Goal: Ask a question

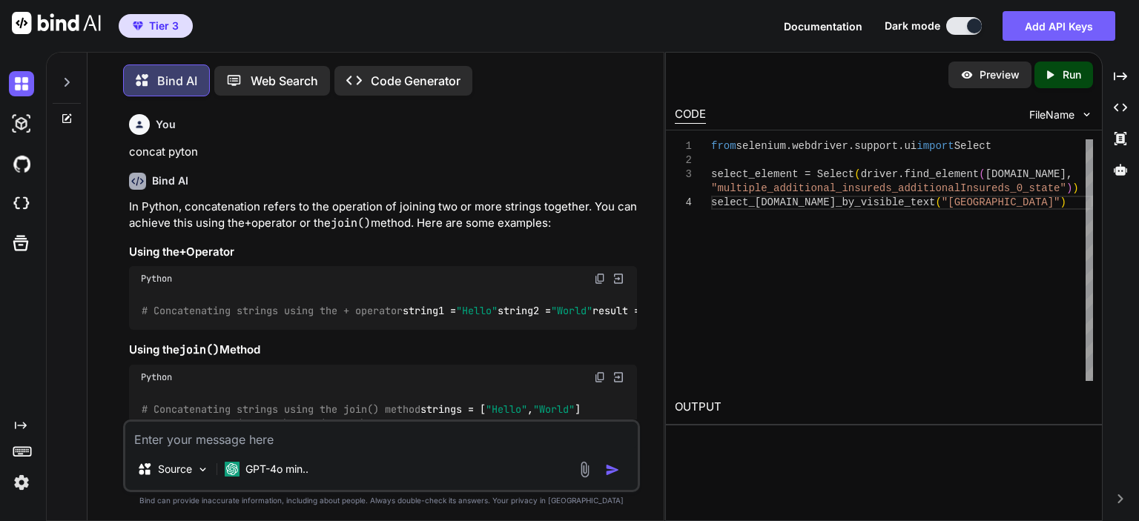
scroll to position [0, 316]
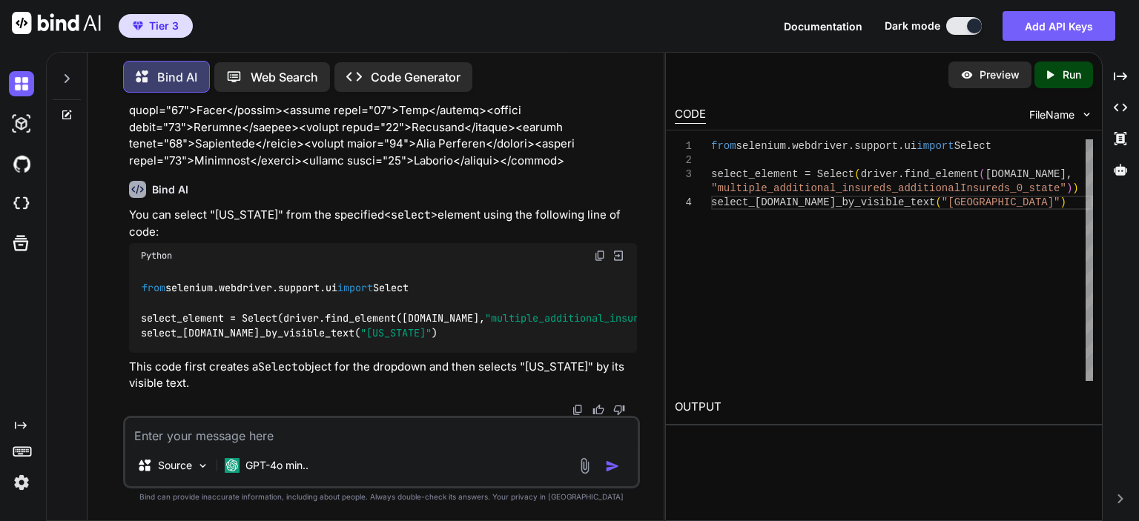
click at [455, 423] on textarea at bounding box center [381, 431] width 512 height 27
paste textarea "input_email = WebDriverWait(driver, 10).until( EC.presence_of_element_located((…"
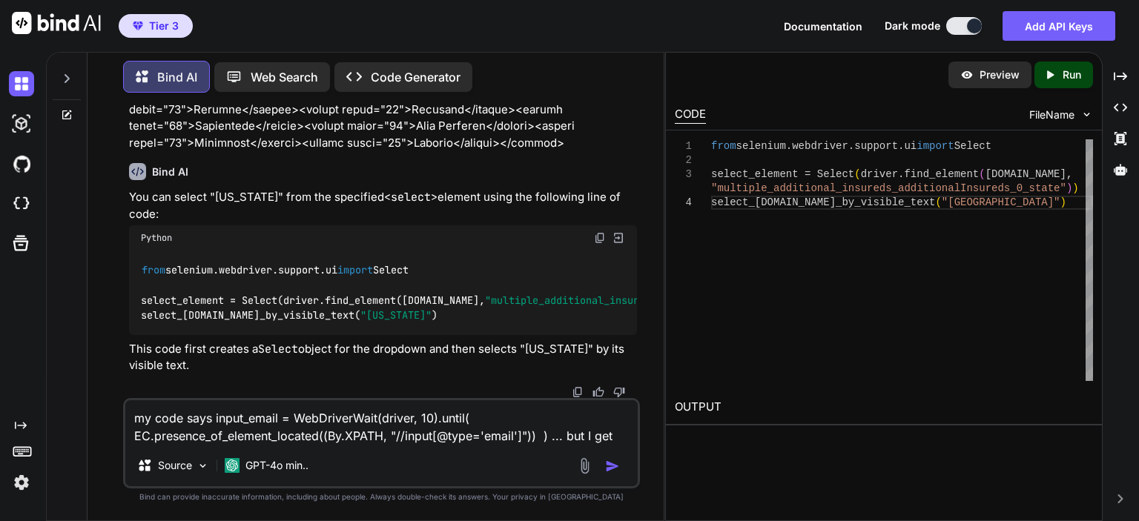
paste textarea "ElementNotInteractableException: Message: element not interactable"
type textarea "my code says input_email = WebDriverWait(driver, 10).until( EC.presence_of_elem…"
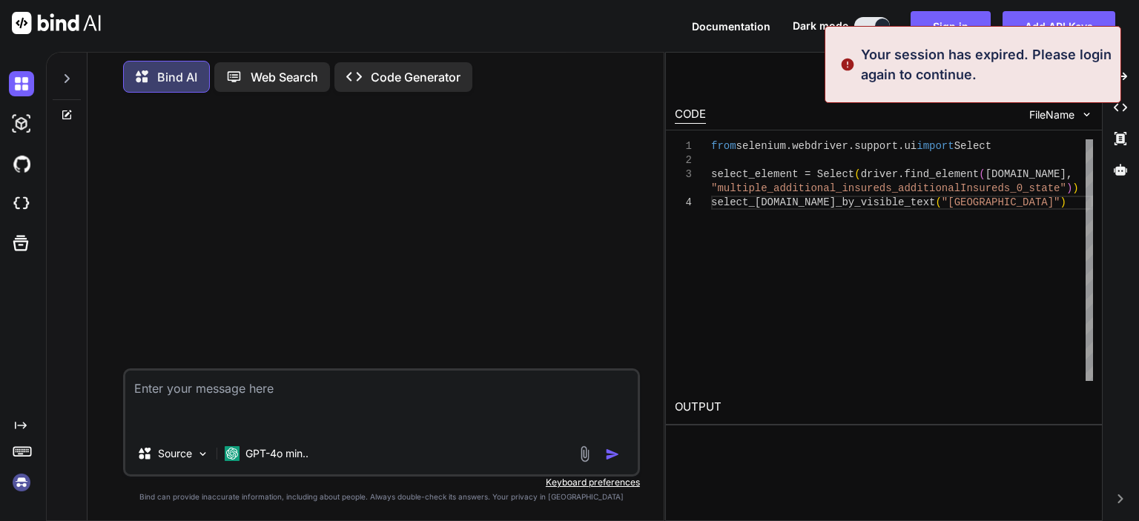
scroll to position [0, 0]
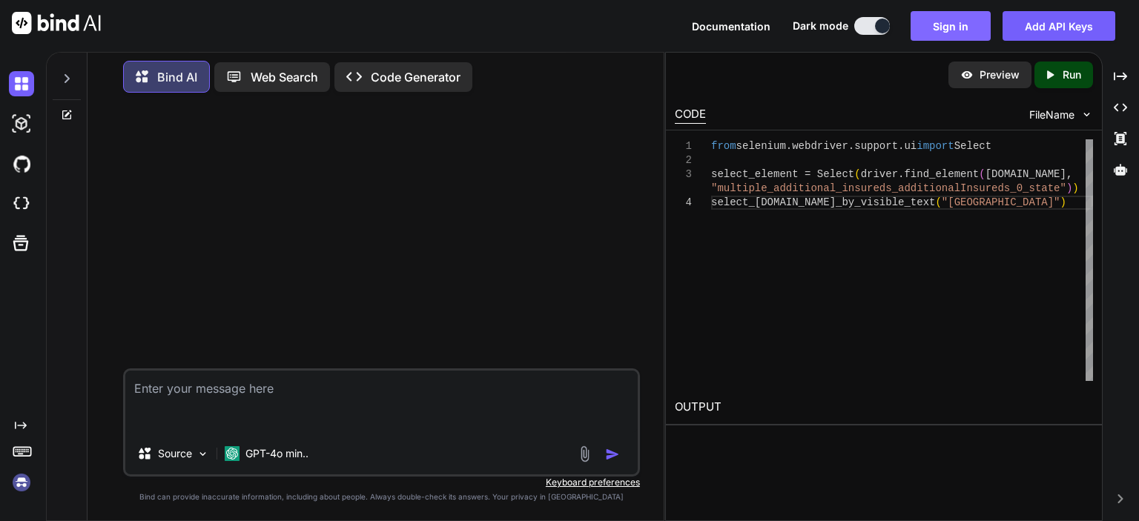
type textarea "my code says input_email = WebDriverWait(driver, 10).until( EC.presence_of_elem…"
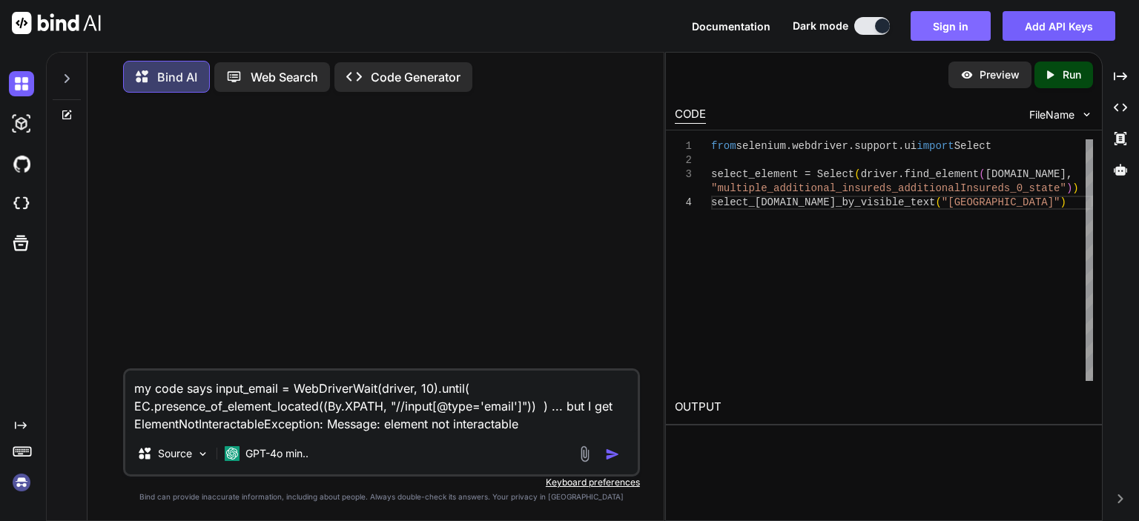
click at [964, 27] on button "Sign in" at bounding box center [951, 26] width 80 height 30
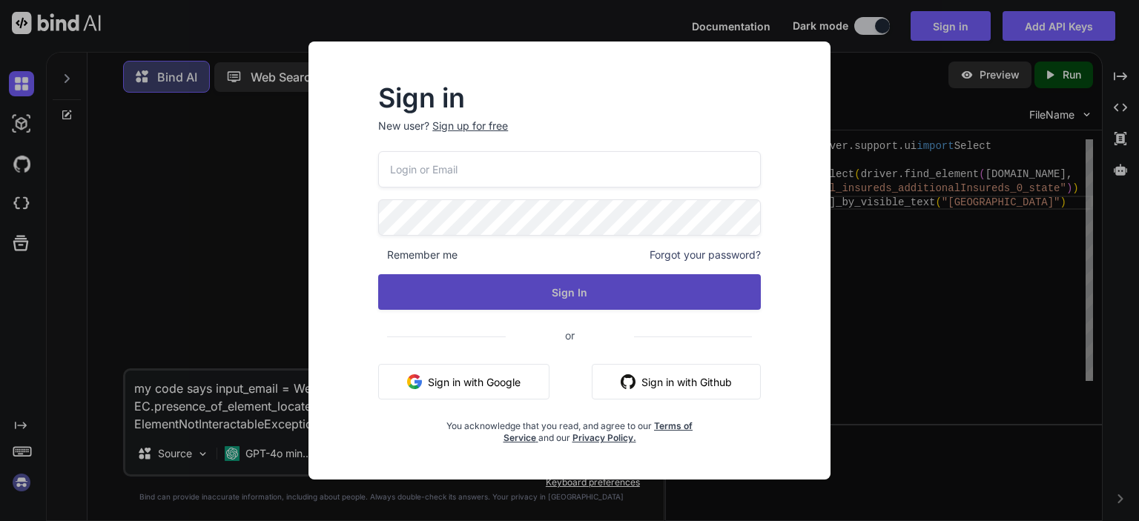
click at [587, 296] on button "Sign In" at bounding box center [569, 292] width 383 height 36
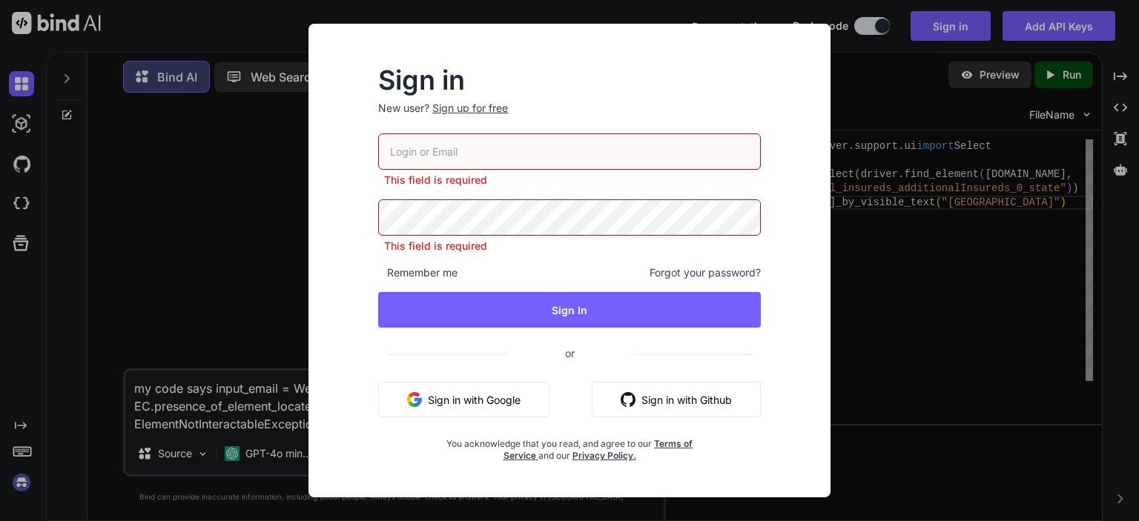
click at [492, 403] on button "Sign in with Google" at bounding box center [463, 400] width 171 height 36
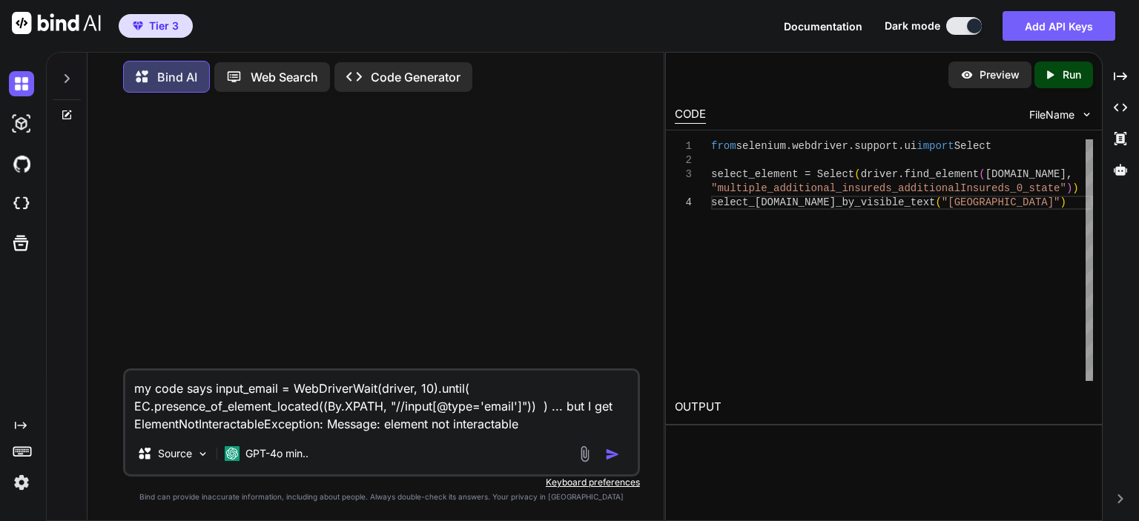
click at [541, 423] on textarea "my code says input_email = WebDriverWait(driver, 10).until( EC.presence_of_elem…" at bounding box center [381, 402] width 512 height 62
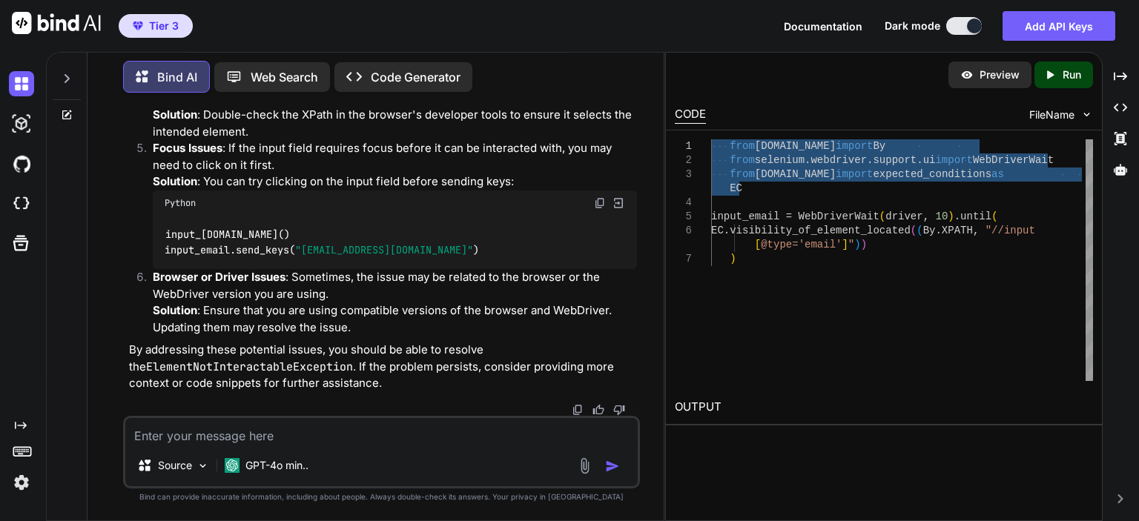
drag, startPoint x: 775, startPoint y: 185, endPoint x: 696, endPoint y: 133, distance: 94.6
click at [711, 139] on div "from [DOMAIN_NAME] import By from selenium.webdriver.support.ui import WebDrive…" at bounding box center [902, 260] width 382 height 242
type textarea "from [DOMAIN_NAME] import By from selenium.webdriver.support.ui import WebDrive…"
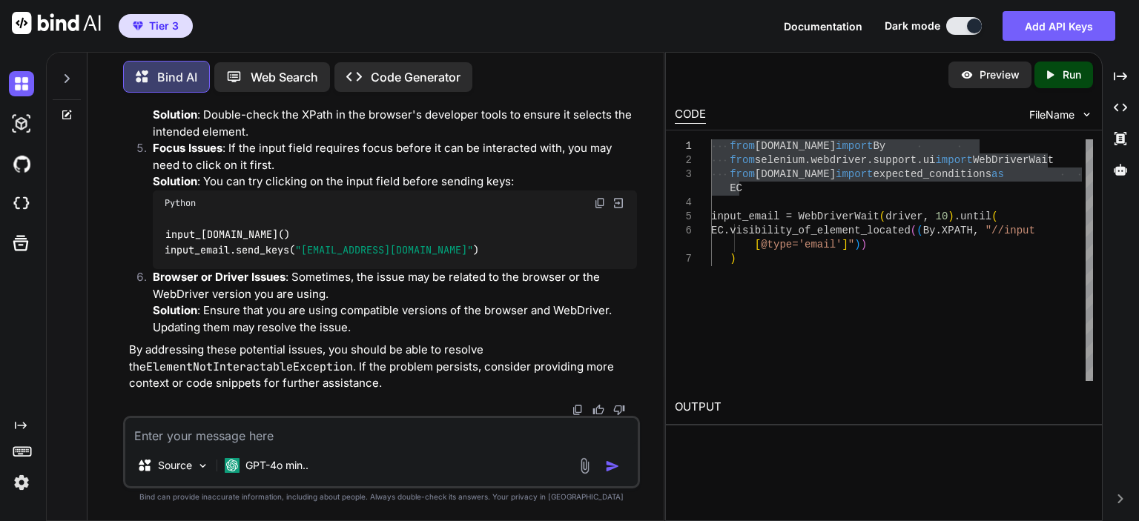
drag, startPoint x: 362, startPoint y: 432, endPoint x: 363, endPoint y: 424, distance: 8.3
click at [362, 432] on textarea at bounding box center [381, 431] width 512 height 27
click at [400, 427] on textarea at bounding box center [381, 431] width 512 height 27
paste textarea "<input id="login-email-password" type="email" class="form-control" name="_usern…"
type textarea "give one line of code to get element: <input id="login-email-password" type="em…"
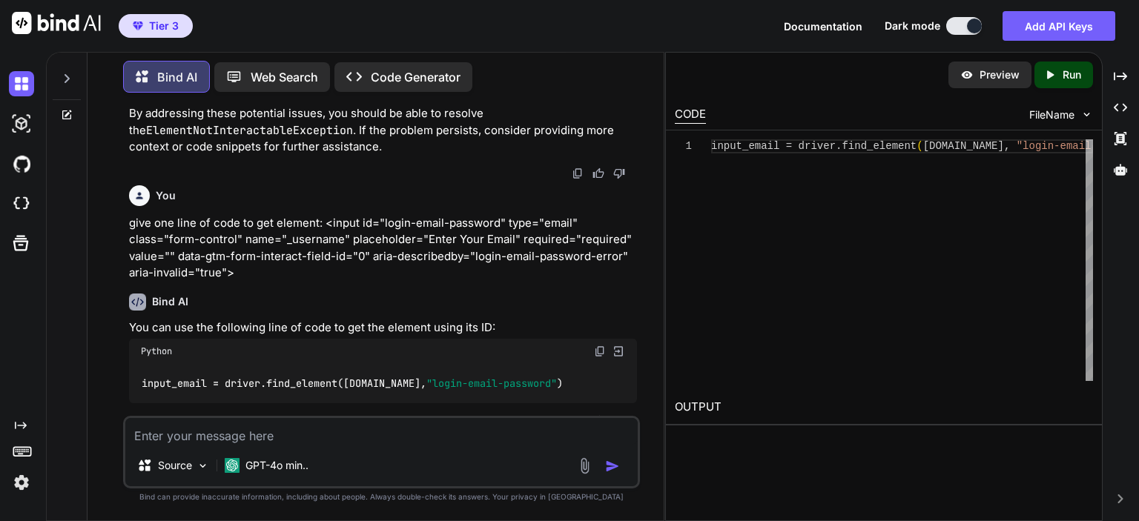
scroll to position [903, 0]
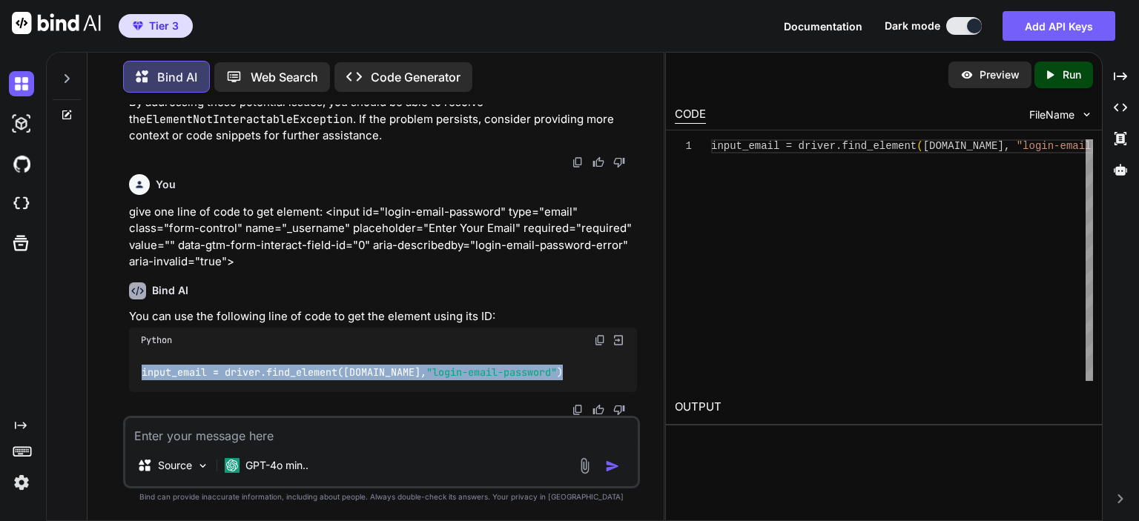
drag, startPoint x: 550, startPoint y: 367, endPoint x: 133, endPoint y: 363, distance: 416.8
click at [133, 363] on div "input_email = driver.find_element([DOMAIN_NAME], "login-email-password" )" at bounding box center [383, 372] width 508 height 39
copy code "input_email = driver.find_element([DOMAIN_NAME], "login-email-password" )"
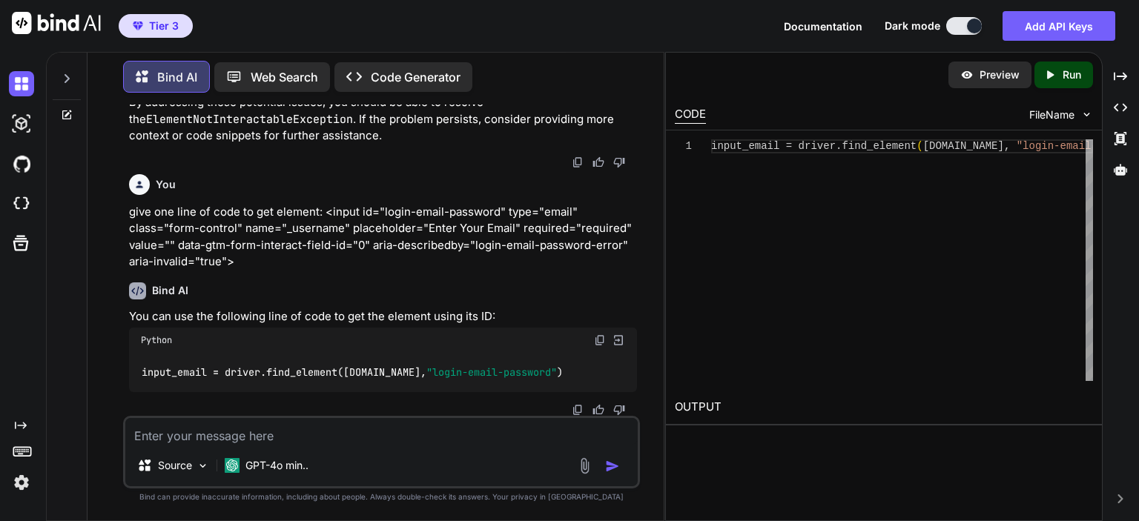
click at [337, 428] on textarea at bounding box center [381, 431] width 512 height 27
type textarea "how can I reload the driver status if the screen changed"
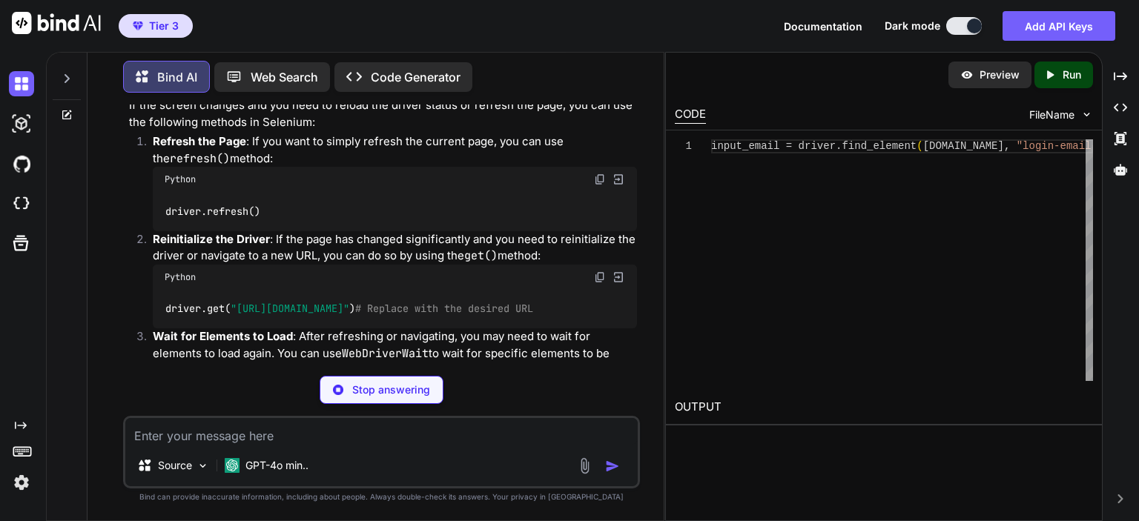
scroll to position [1357, 0]
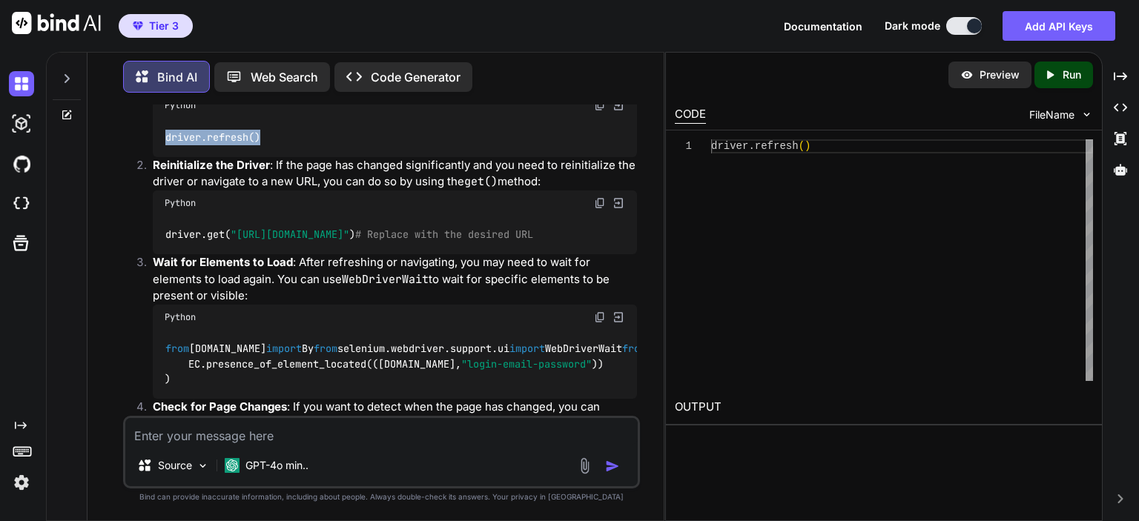
drag, startPoint x: 276, startPoint y: 167, endPoint x: 159, endPoint y: 168, distance: 116.4
click at [159, 156] on div "driver.refresh()" at bounding box center [395, 137] width 484 height 39
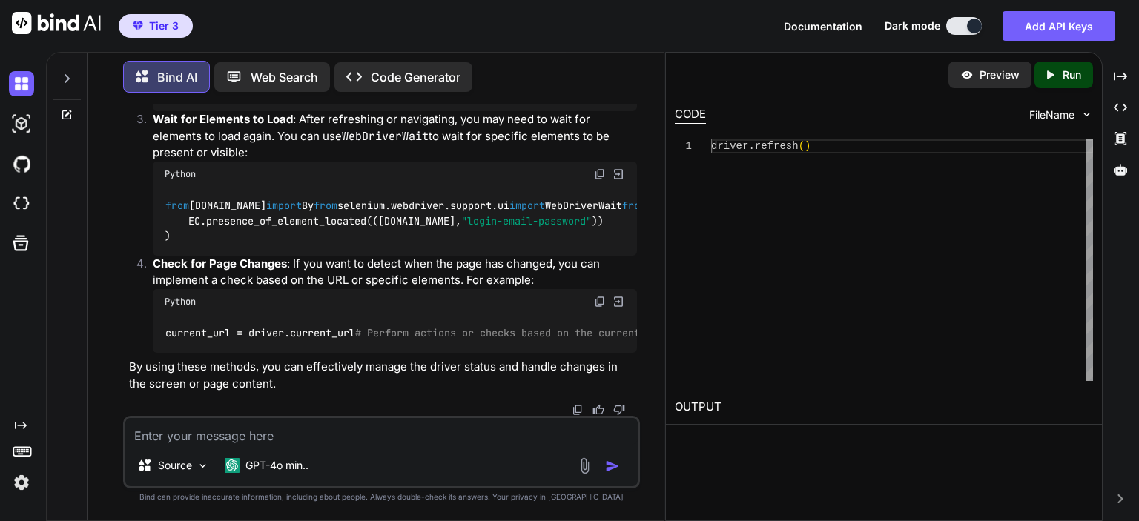
scroll to position [1621, 0]
click at [288, 430] on textarea at bounding box center [381, 431] width 512 height 27
paste textarea "<a id="login-use-password" class="btn btn-flat btn-block action-use-password">U…"
type textarea "one line to click this: <a id="login-use-password" class="btn btn-flat btn-bloc…"
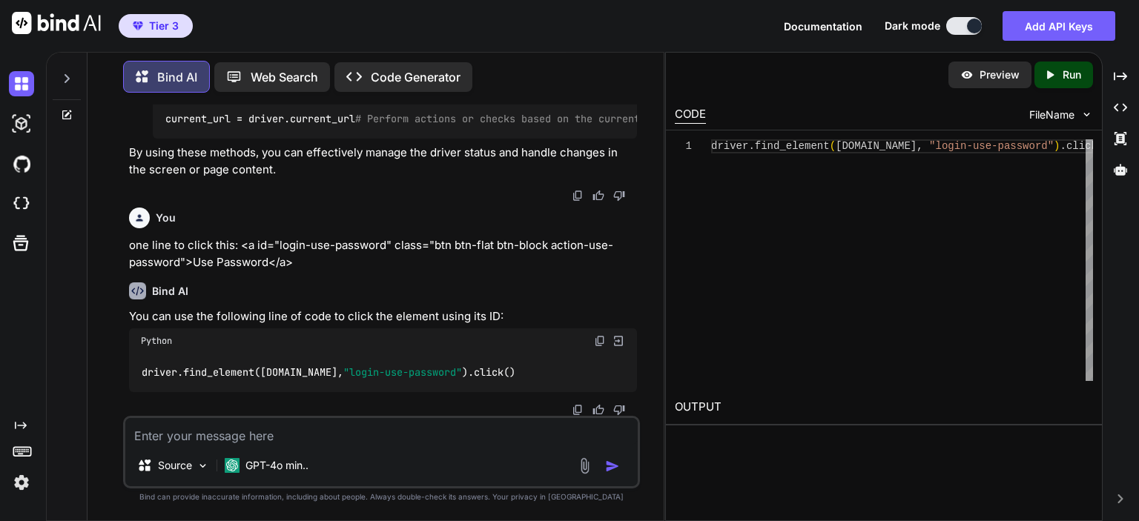
scroll to position [1835, 0]
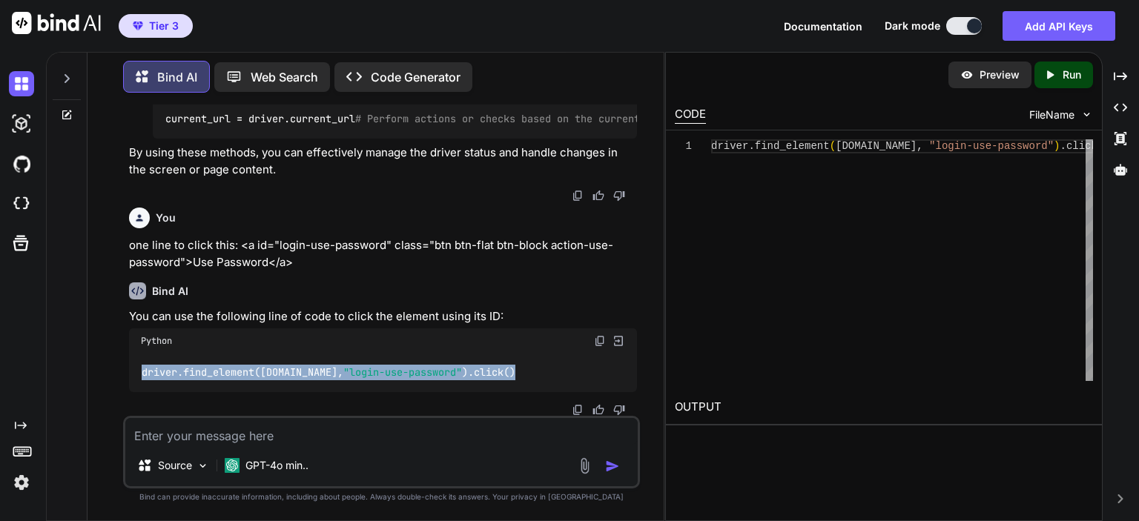
drag, startPoint x: 507, startPoint y: 366, endPoint x: 136, endPoint y: 375, distance: 371.7
click at [136, 375] on div "driver.find_element([DOMAIN_NAME], "login-use-password" ).click()" at bounding box center [383, 373] width 508 height 39
copy code "driver.find_element([DOMAIN_NAME], "login-use-password" ).click()"
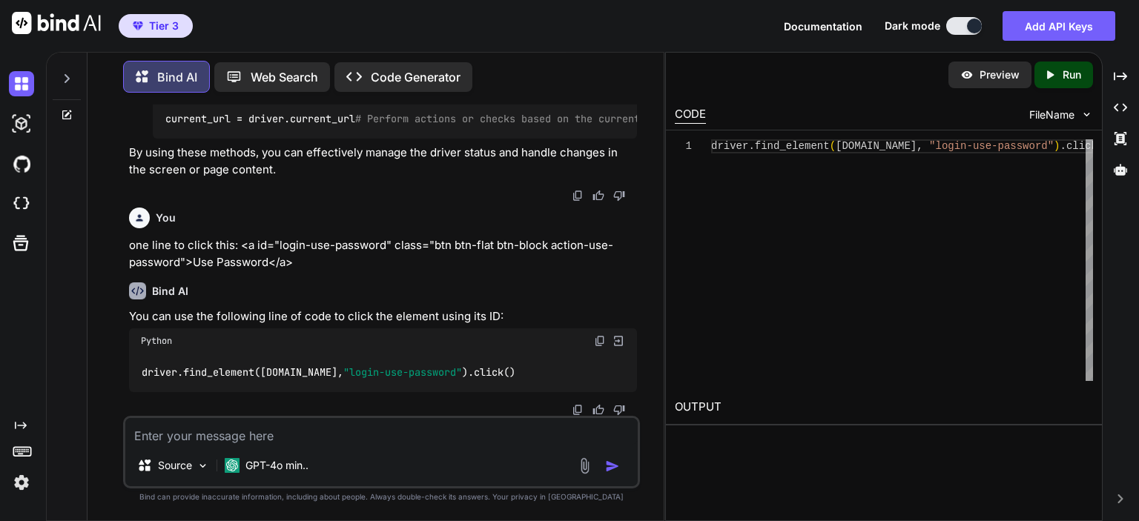
click at [280, 434] on textarea at bounding box center [381, 431] width 512 height 27
paste textarea "InvalidSessionIdException: Message: invalid session id"
type textarea "I have already interacted with one button, but on next element I get InvalidSes…"
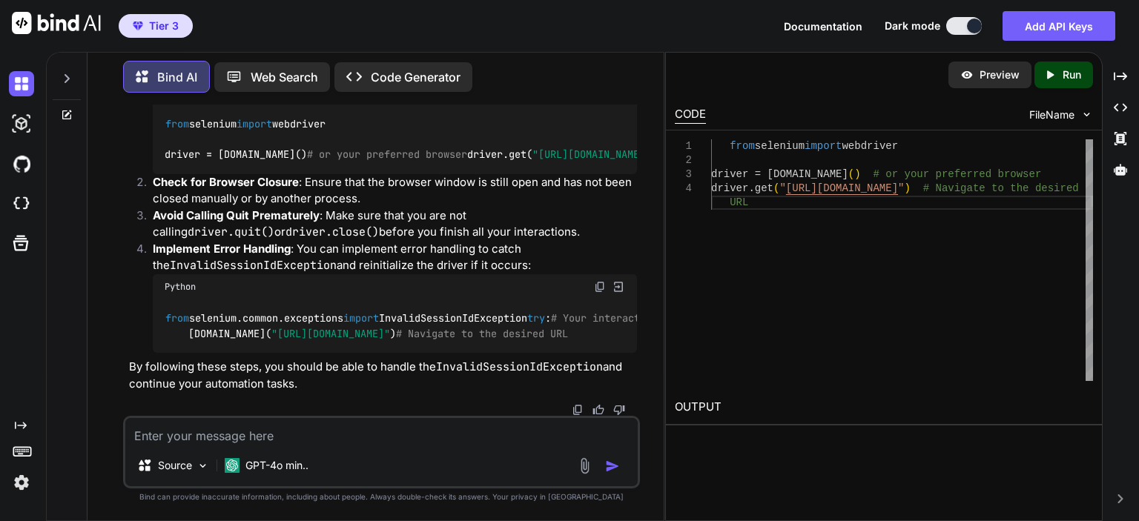
scroll to position [2582, 0]
click at [292, 435] on textarea at bounding box center [381, 431] width 512 height 27
